Goal: Find contact information: Find contact information

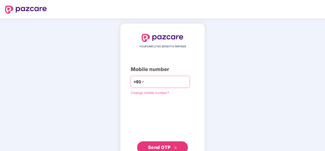
type input "**********"
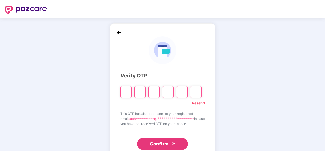
type input "*"
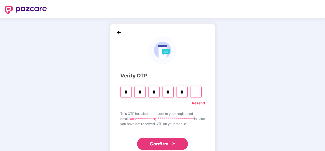
type input "*"
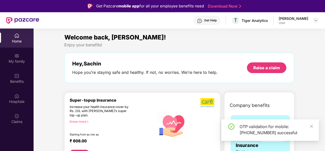
click at [20, 59] on div "My family" at bounding box center [17, 61] width 34 height 5
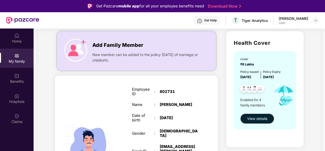
scroll to position [25, 0]
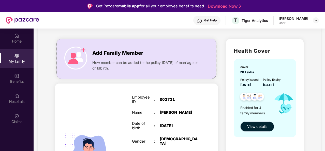
click at [258, 127] on span "View details" at bounding box center [257, 127] width 20 height 6
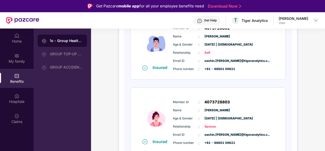
scroll to position [64, 0]
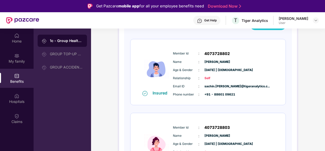
click at [219, 52] on span "4073728802" at bounding box center [216, 54] width 25 height 6
copy span "4073728802"
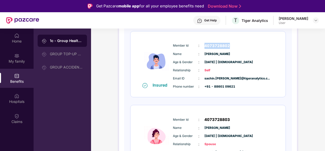
scroll to position [115, 0]
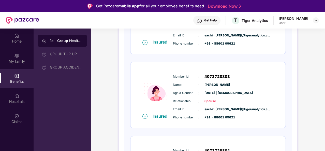
click at [221, 76] on span "4073728803" at bounding box center [216, 76] width 25 height 6
copy span "4073728803"
click at [249, 113] on div "Email ID : sachin.[PERSON_NAME]@tigeranalytics.c... Phone number : +91 - 88601 …" at bounding box center [223, 114] width 103 height 14
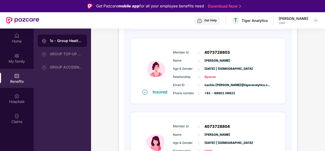
scroll to position [165, 0]
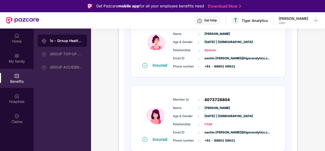
click at [225, 98] on span "4073728804" at bounding box center [216, 100] width 25 height 6
copy span "4073728804"
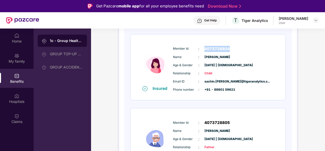
click at [215, 121] on span "4073728805" at bounding box center [216, 122] width 25 height 6
copy span "4073728805"
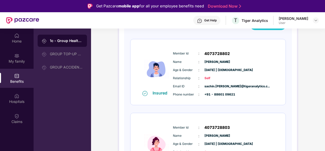
scroll to position [0, 0]
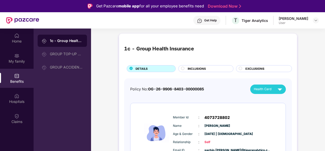
click at [65, 53] on div "GROUP TOP-UP POLICY" at bounding box center [66, 54] width 33 height 4
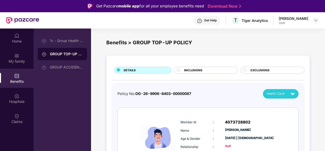
click at [20, 37] on div "Home" at bounding box center [17, 37] width 34 height 19
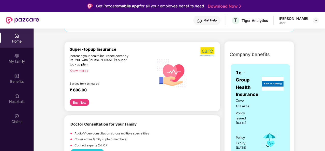
scroll to position [25, 0]
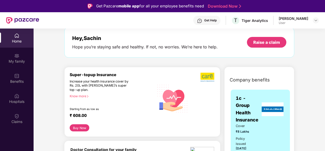
click at [316, 22] on img at bounding box center [316, 20] width 4 height 4
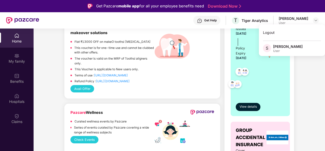
scroll to position [203, 0]
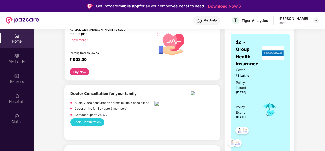
scroll to position [25, 0]
